Goal: Task Accomplishment & Management: Manage account settings

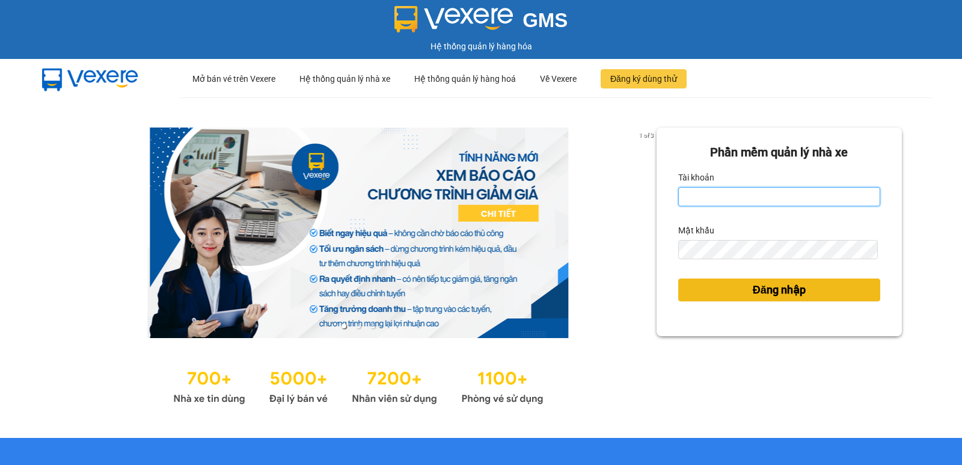
type input "hoangmaisg.kimma"
click at [790, 288] on span "Đăng nhập" at bounding box center [779, 289] width 53 height 17
